Goal: Obtain resource: Obtain resource

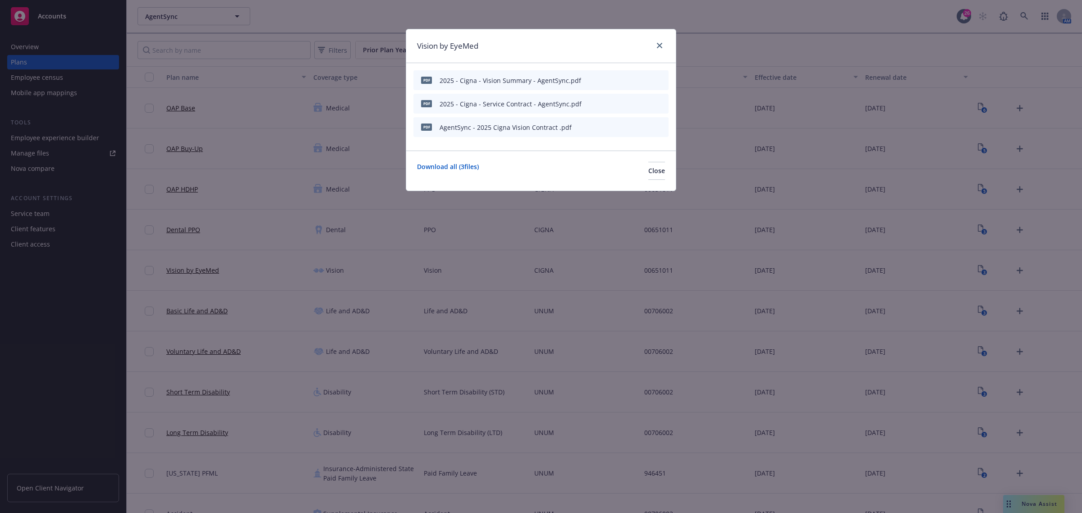
click at [650, 45] on div at bounding box center [657, 46] width 14 height 12
click at [662, 45] on link "close" at bounding box center [659, 45] width 11 height 11
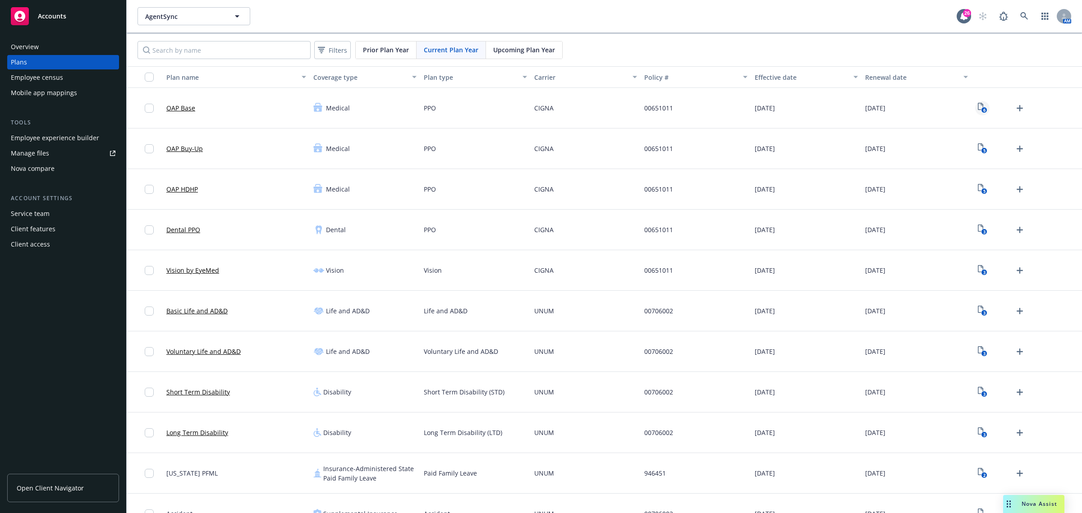
click at [977, 109] on icon "6" at bounding box center [981, 108] width 9 height 10
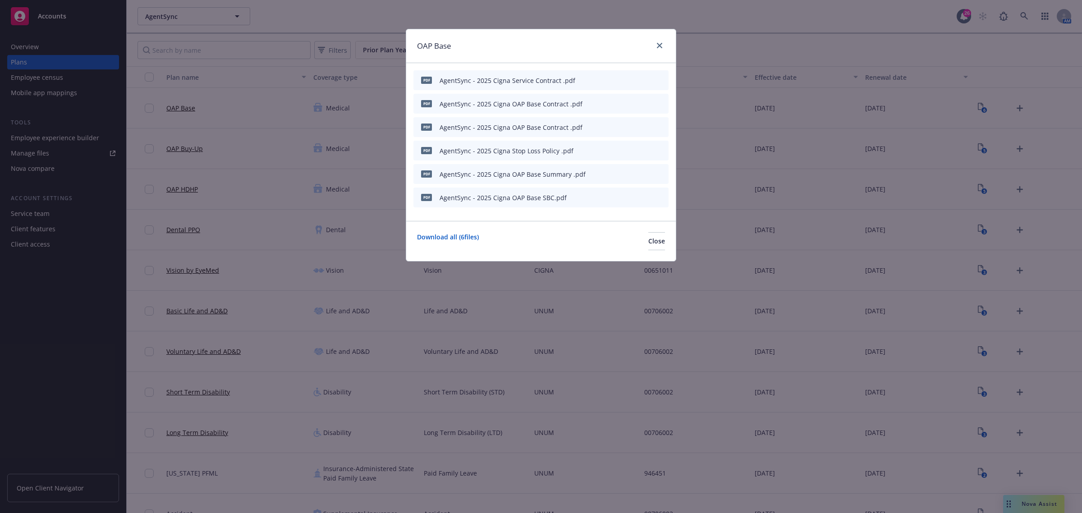
click at [649, 125] on icon "preview file" at bounding box center [645, 126] width 8 height 6
